Goal: Information Seeking & Learning: Learn about a topic

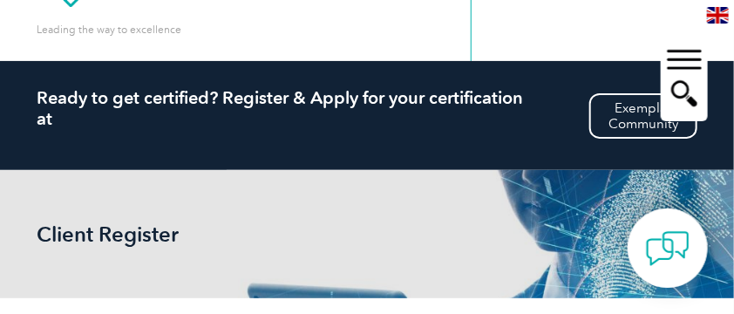
scroll to position [174, 0]
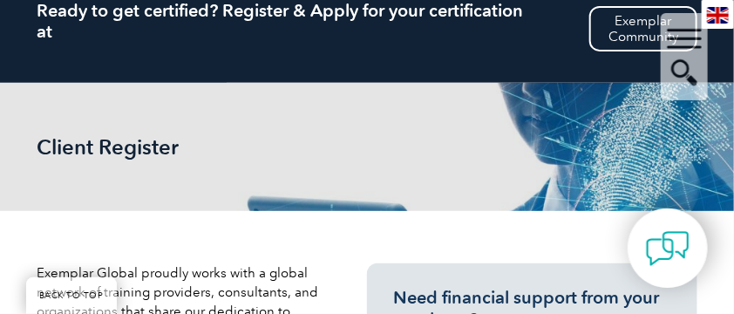
click at [193, 148] on h2 "Client Register" at bounding box center [167, 147] width 261 height 24
click at [159, 146] on h2 "Client Register" at bounding box center [167, 147] width 261 height 24
drag, startPoint x: 105, startPoint y: 146, endPoint x: 119, endPoint y: 151, distance: 15.4
click at [105, 149] on h2 "Client Register" at bounding box center [167, 147] width 261 height 24
click at [250, 150] on h2 "Client Register" at bounding box center [167, 147] width 261 height 24
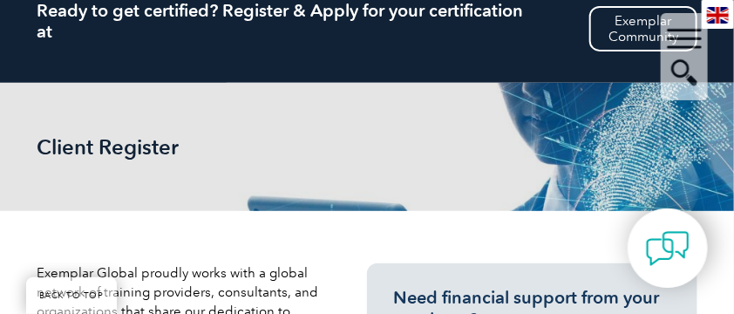
click at [91, 139] on h2 "Client Register" at bounding box center [167, 147] width 261 height 24
click at [168, 170] on div "Client Register" at bounding box center [367, 147] width 661 height 128
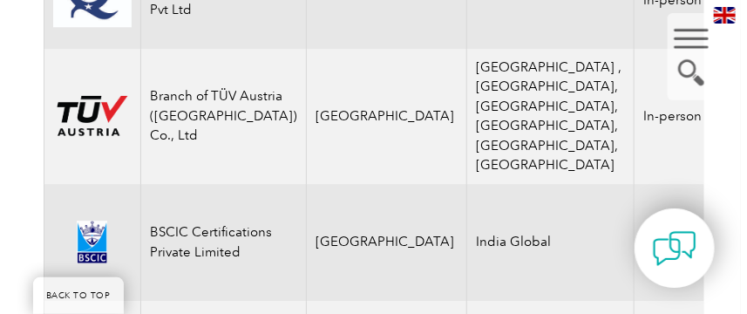
scroll to position [4967, 0]
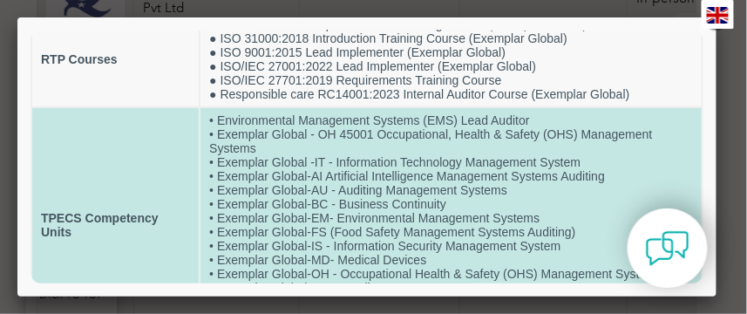
scroll to position [0, 0]
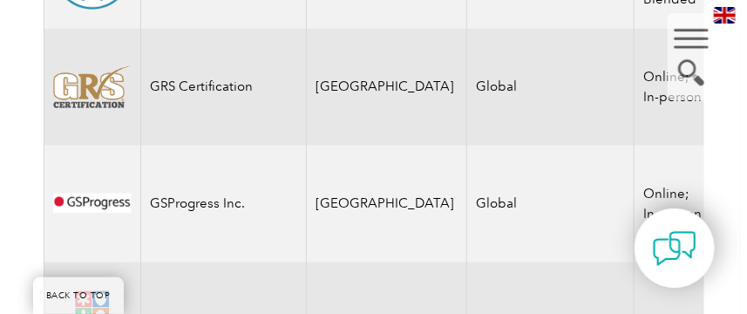
scroll to position [13072, 0]
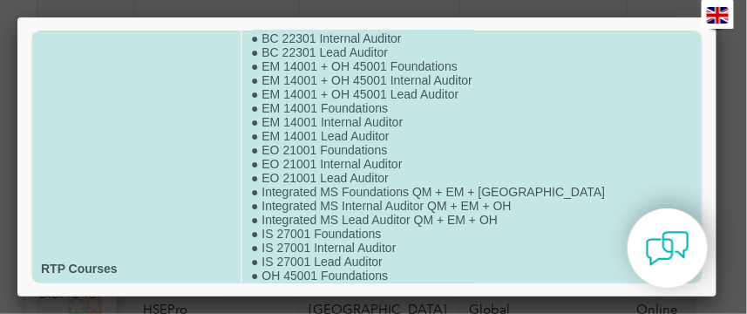
scroll to position [0, 0]
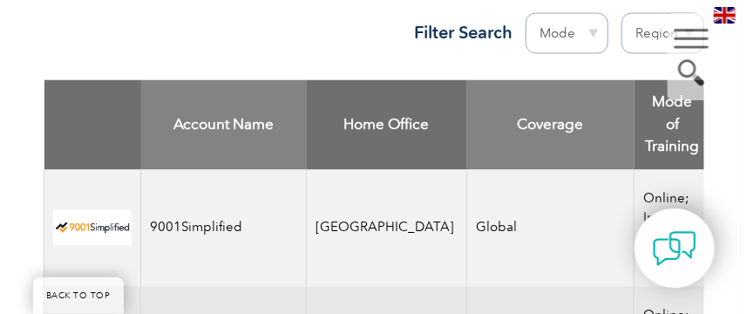
scroll to position [871, 0]
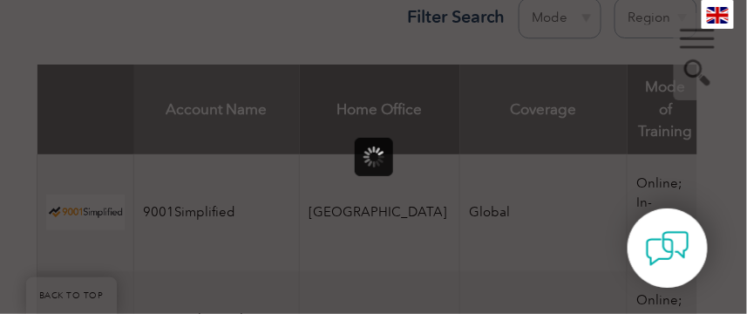
scroll to position [0, 0]
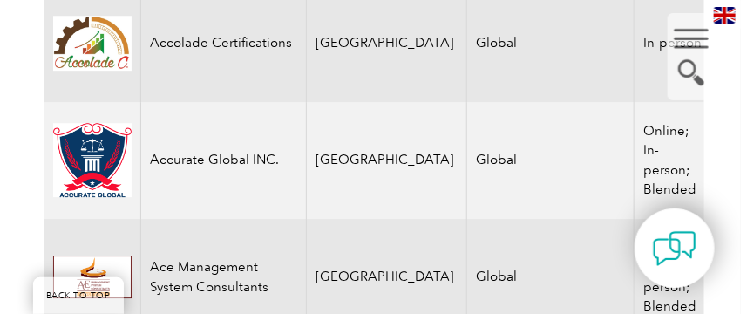
scroll to position [1394, 0]
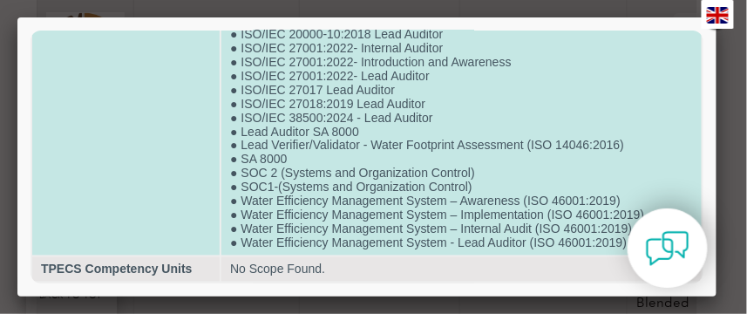
scroll to position [534, 0]
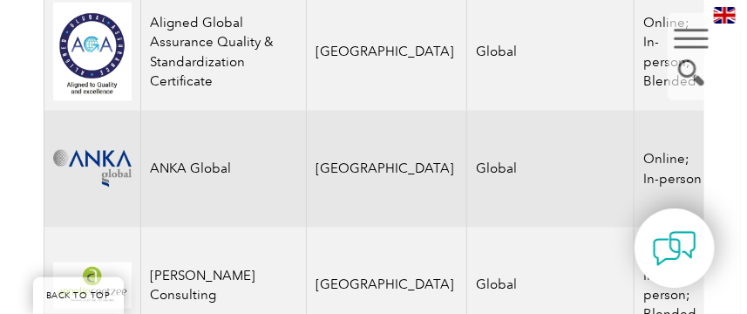
scroll to position [2614, 0]
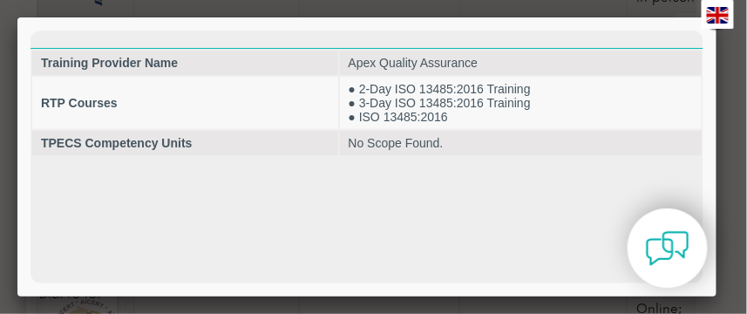
scroll to position [0, 0]
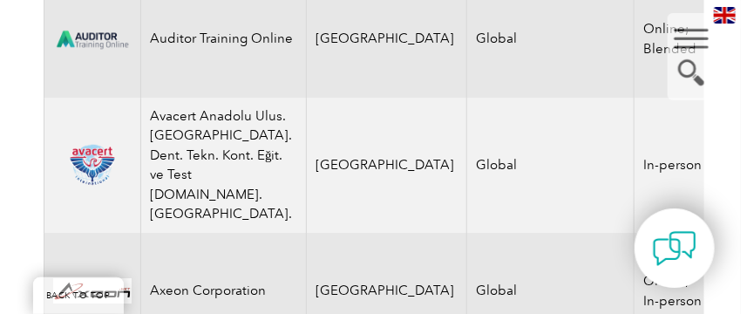
scroll to position [3312, 0]
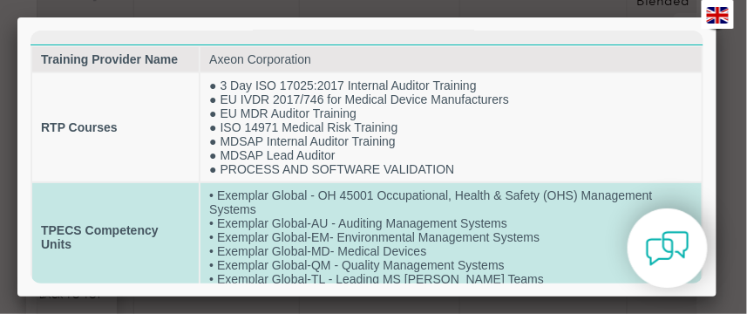
scroll to position [0, 0]
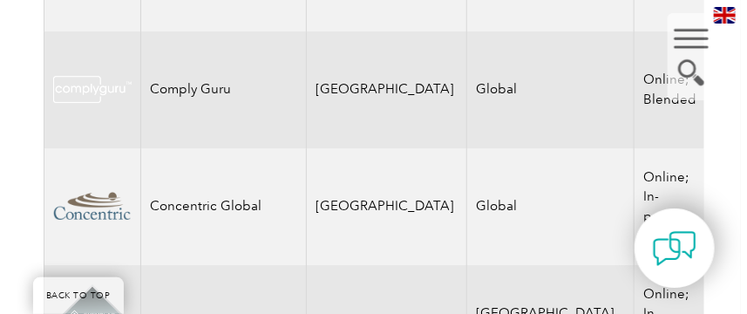
scroll to position [6972, 0]
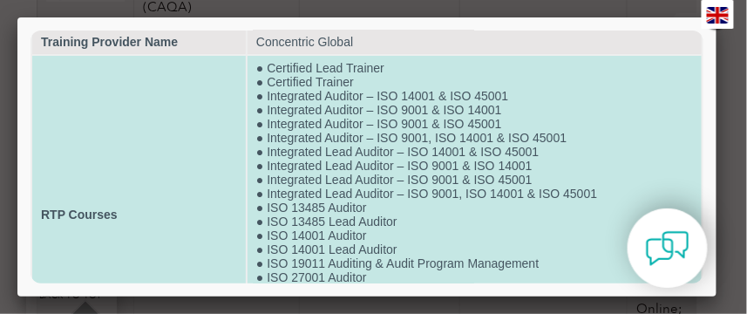
scroll to position [0, 0]
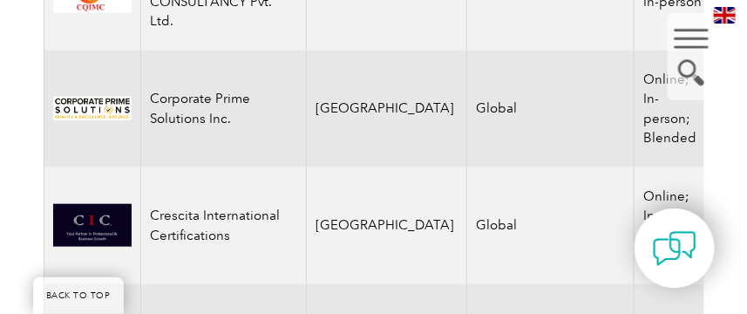
scroll to position [7669, 0]
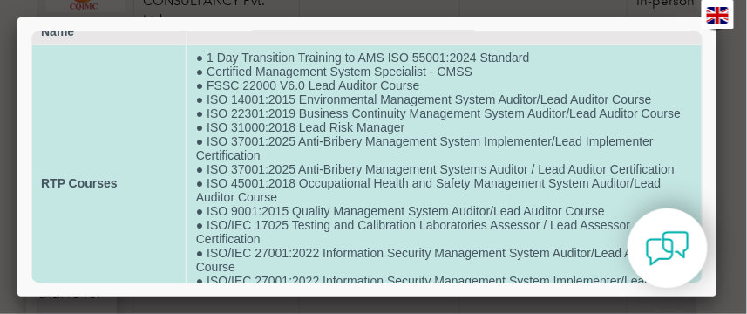
scroll to position [0, 0]
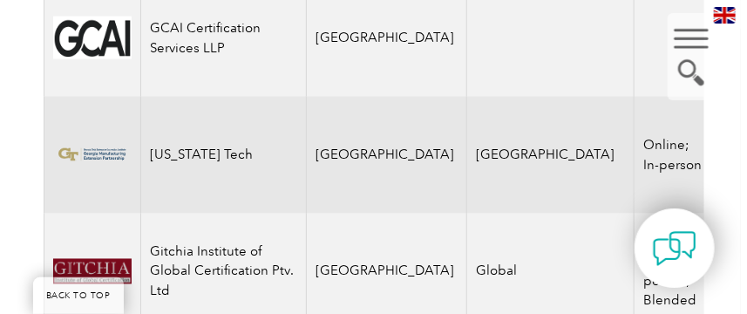
scroll to position [11591, 0]
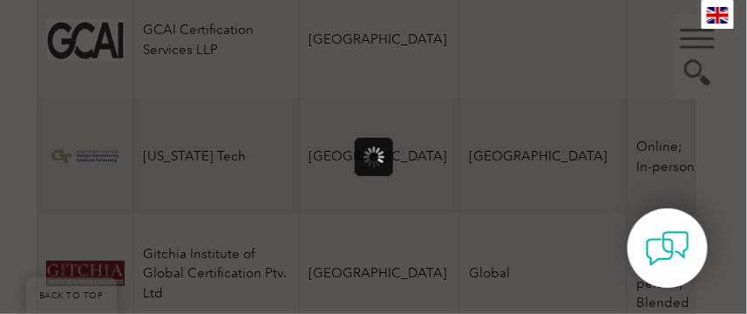
scroll to position [0, 0]
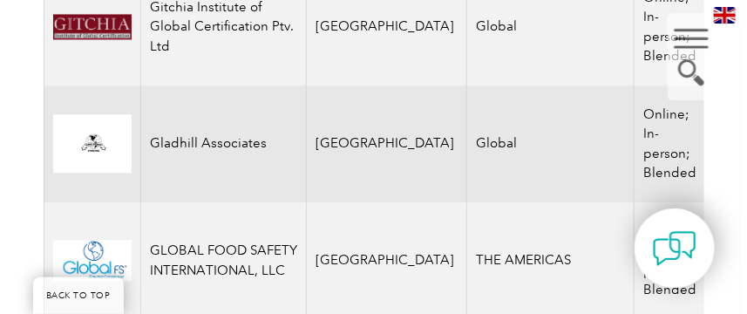
scroll to position [12026, 0]
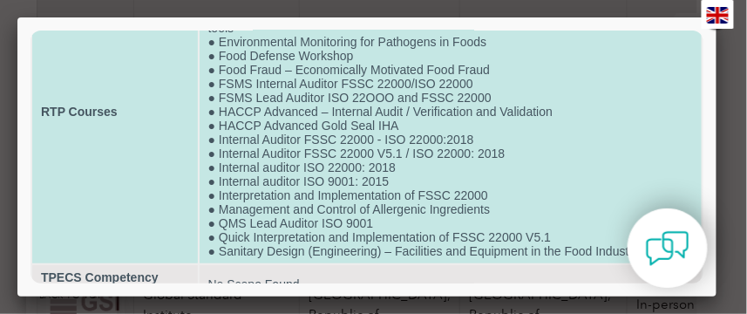
scroll to position [146, 0]
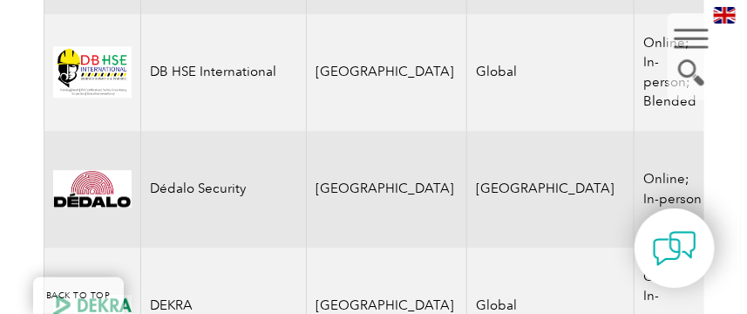
scroll to position [8628, 0]
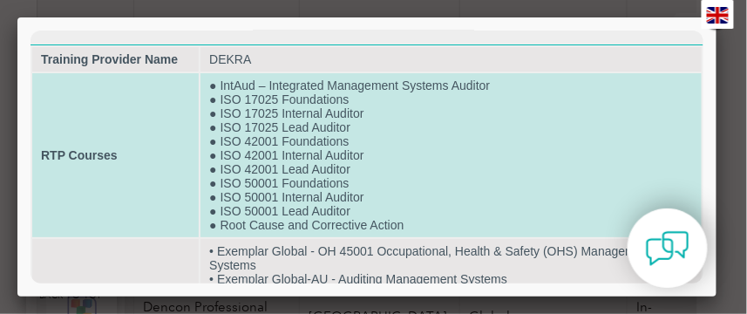
scroll to position [0, 0]
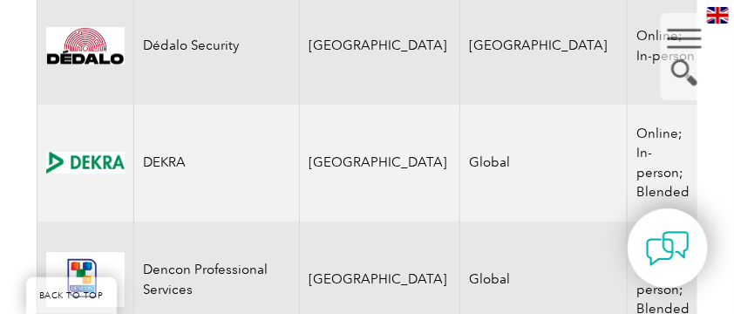
scroll to position [8628, 0]
